Goal: Task Accomplishment & Management: Manage account settings

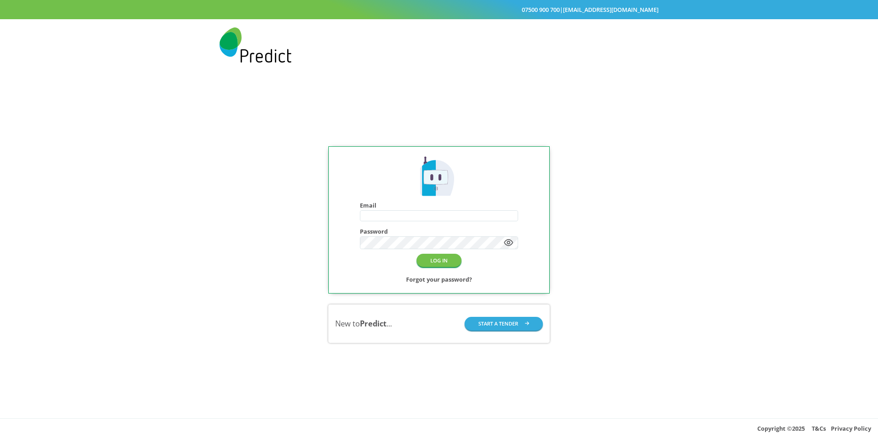
type input "**********"
click at [439, 268] on div "LOG IN Forgot your password?" at bounding box center [439, 268] width 158 height 32
click at [440, 265] on button "LOG IN" at bounding box center [439, 260] width 45 height 13
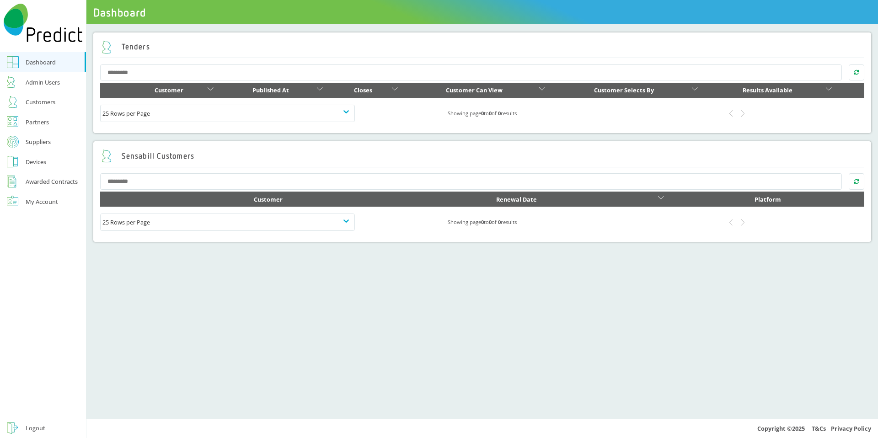
click at [183, 14] on span "Dashboard" at bounding box center [482, 12] width 792 height 24
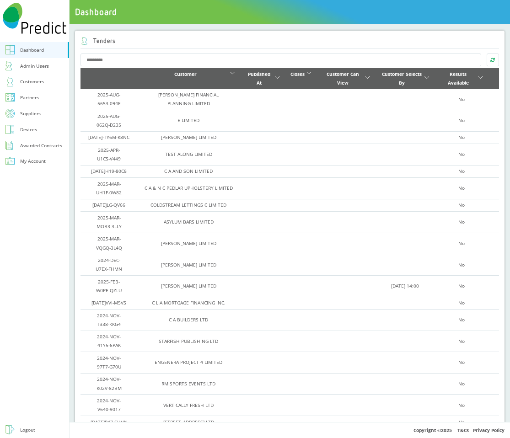
click at [39, 84] on div "Customers" at bounding box center [32, 81] width 24 height 9
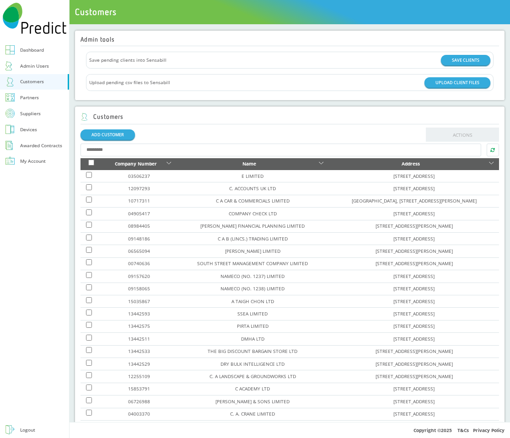
click at [175, 151] on input "text" at bounding box center [280, 150] width 400 height 13
click at [16, 47] on link "Dashboard" at bounding box center [34, 50] width 69 height 16
click at [16, 48] on link "Dashboard" at bounding box center [34, 50] width 69 height 16
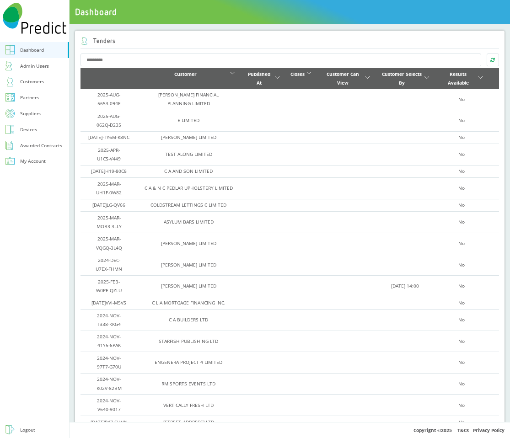
scroll to position [625, 0]
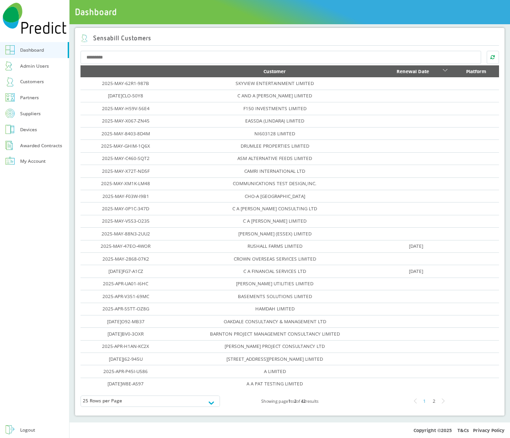
click at [455, 188] on td at bounding box center [476, 183] width 46 height 12
click at [456, 188] on td at bounding box center [476, 183] width 46 height 12
click at [450, 211] on td at bounding box center [416, 209] width 74 height 12
